Goal: Information Seeking & Learning: Understand process/instructions

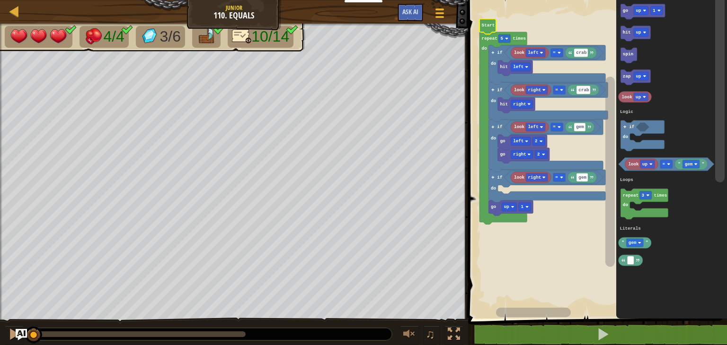
click at [482, 27] on text "Start" at bounding box center [487, 25] width 13 height 5
click at [11, 336] on div at bounding box center [14, 334] width 12 height 12
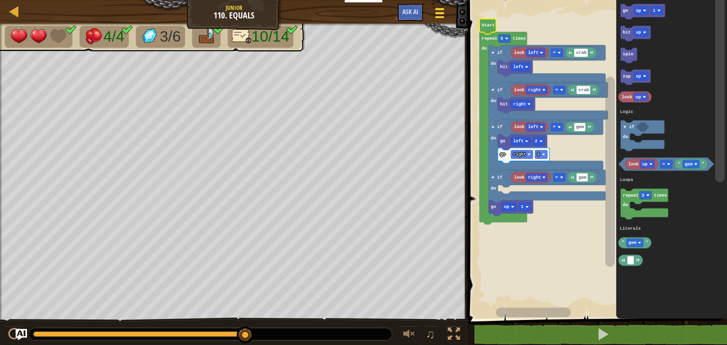
click at [441, 16] on span at bounding box center [439, 17] width 9 height 2
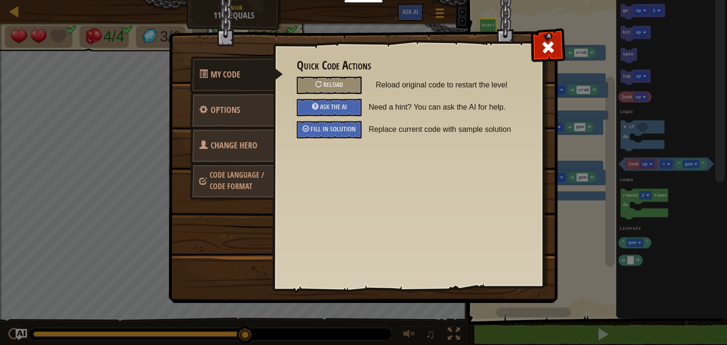
click at [243, 180] on span "Code Language / Code Format" at bounding box center [237, 181] width 54 height 22
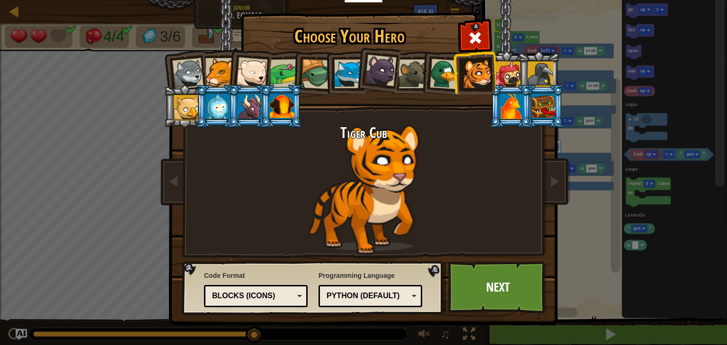
click at [244, 293] on div "Blocks (Icons)" at bounding box center [253, 296] width 82 height 11
click at [490, 292] on link "Next" at bounding box center [497, 288] width 99 height 52
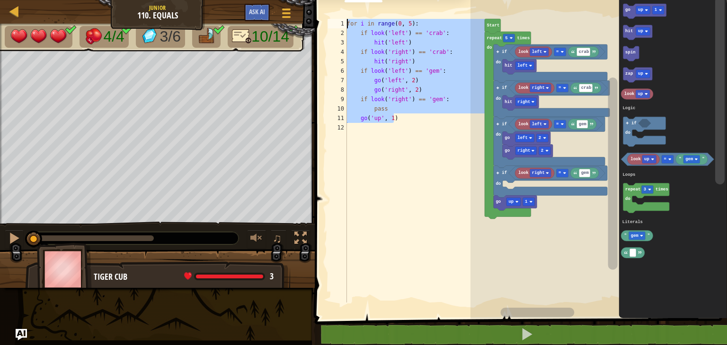
drag, startPoint x: 420, startPoint y: 120, endPoint x: 329, endPoint y: 25, distance: 131.5
click at [329, 25] on div "go('up', 1) 1 2 3 4 5 6 7 8 9 10 11 12 for i in range ( 0 , 5 ) : if look ( 'le…" at bounding box center [405, 161] width 158 height 284
type textarea "for i in range(0, 5): if look('left') == 'crab':"
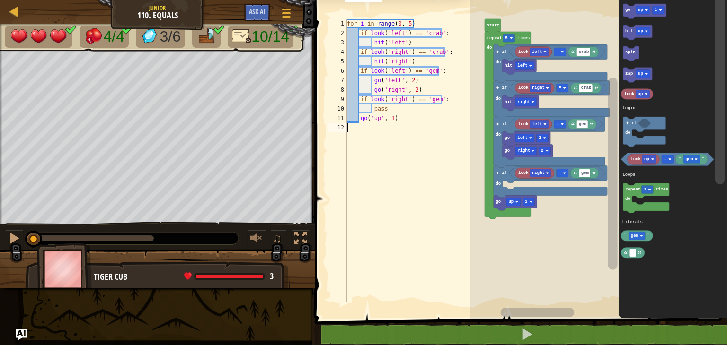
click at [363, 141] on div "for i in range ( 0 , 5 ) : if look ( 'left' ) == 'crab' : hit ( 'left' ) if loo…" at bounding box center [415, 170] width 140 height 303
click at [387, 108] on div "for i in range ( 0 , 5 ) : if look ( 'left' ) == 'crab' : hit ( 'left' ) if loo…" at bounding box center [415, 170] width 140 height 303
type textarea "pass"
drag, startPoint x: 298, startPoint y: 240, endPoint x: 299, endPoint y: 281, distance: 40.7
click at [299, 240] on div at bounding box center [300, 238] width 12 height 12
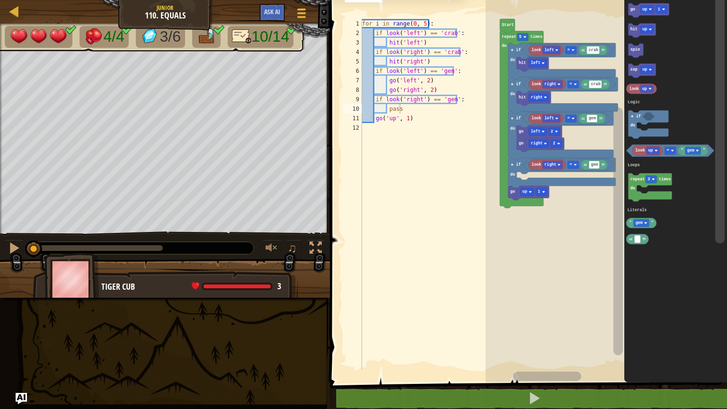
click at [132, 258] on div "♫" at bounding box center [165, 245] width 330 height 28
drag, startPoint x: 133, startPoint y: 260, endPoint x: 438, endPoint y: 219, distance: 307.4
click at [437, 219] on div "for i in range ( 0 , 5 ) : if look ( 'left' ) == 'crab' : hit ( 'left' ) if loo…" at bounding box center [430, 203] width 140 height 369
click at [20, 14] on div at bounding box center [15, 11] width 12 height 12
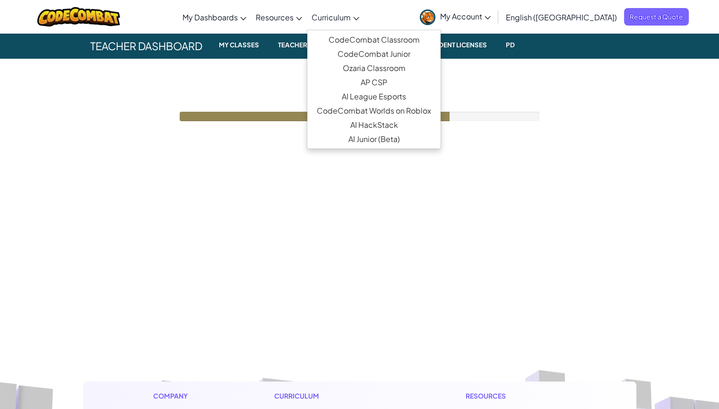
click at [351, 13] on span "Curriculum" at bounding box center [331, 17] width 39 height 10
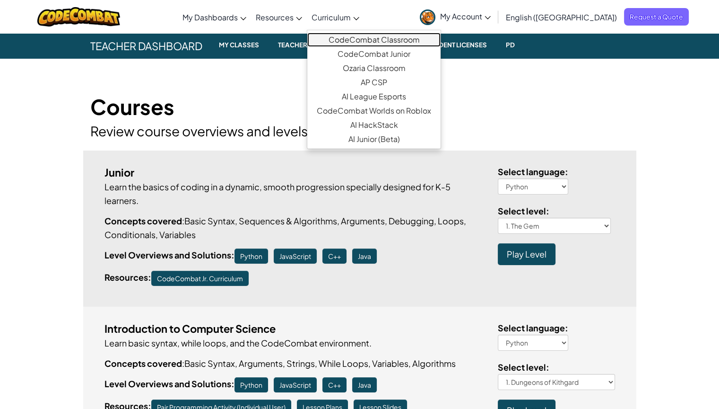
click at [380, 39] on link "CodeCombat Classroom" at bounding box center [373, 40] width 133 height 14
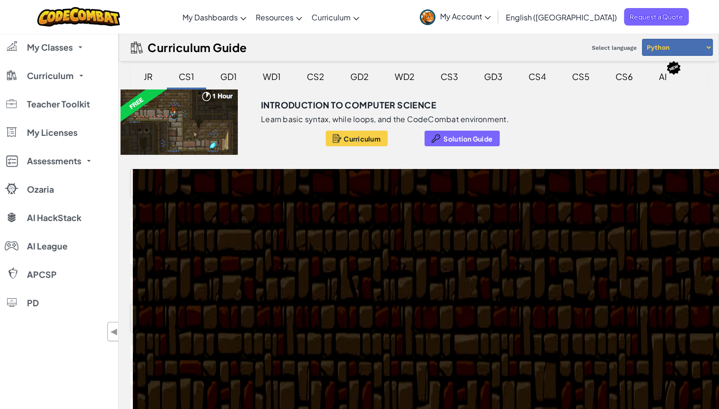
click at [148, 72] on div "JR" at bounding box center [148, 76] width 28 height 22
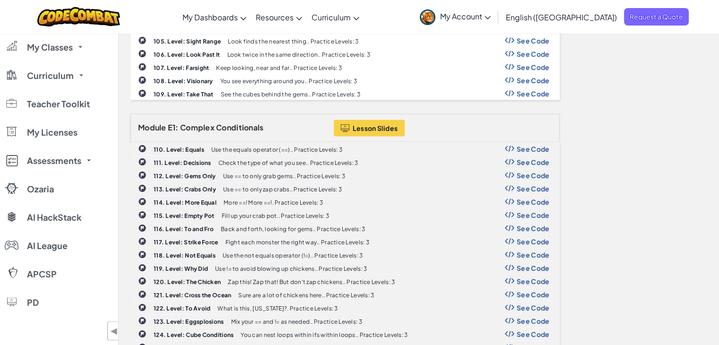
scroll to position [1840, 0]
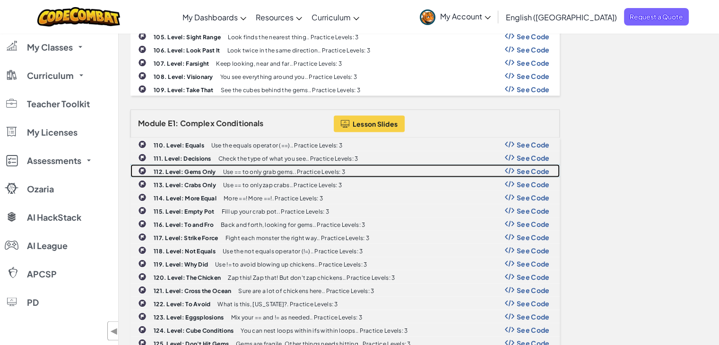
click at [540, 167] on span "See Code" at bounding box center [533, 171] width 33 height 8
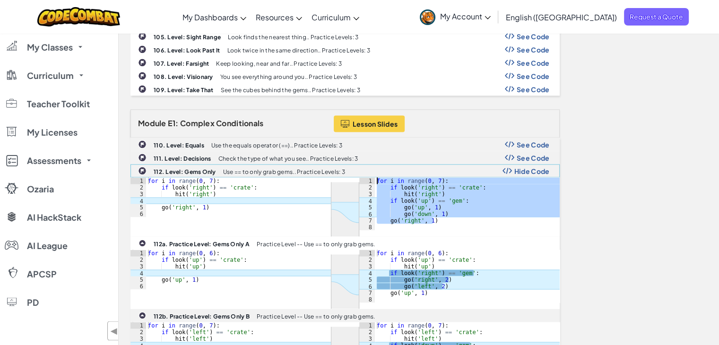
drag, startPoint x: 444, startPoint y: 200, endPoint x: 336, endPoint y: 156, distance: 117.1
click at [336, 165] on link "112. Level: Gems Only Use == to only grab gems.. Practice Levels: 3 Hide Code ה…" at bounding box center [346, 201] width 430 height 72
type textarea "for i in range(0, 7): if look('right') == 'crate':"
